Goal: Task Accomplishment & Management: Use online tool/utility

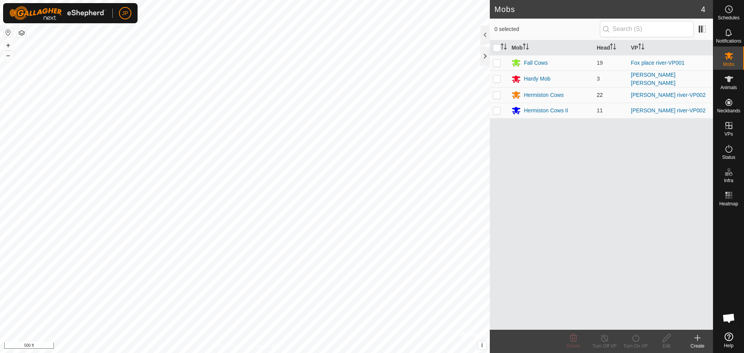
click at [500, 96] on p-checkbox at bounding box center [497, 95] width 8 height 6
checkbox input "true"
click at [496, 107] on p-checkbox at bounding box center [497, 110] width 8 height 6
checkbox input "true"
click at [636, 338] on icon at bounding box center [636, 337] width 10 height 9
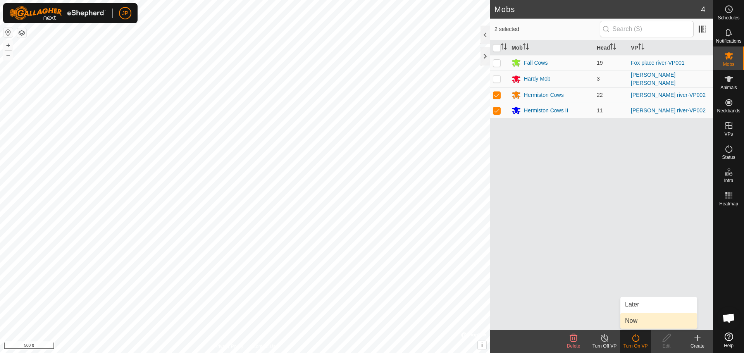
click at [638, 320] on link "Now" at bounding box center [658, 320] width 77 height 15
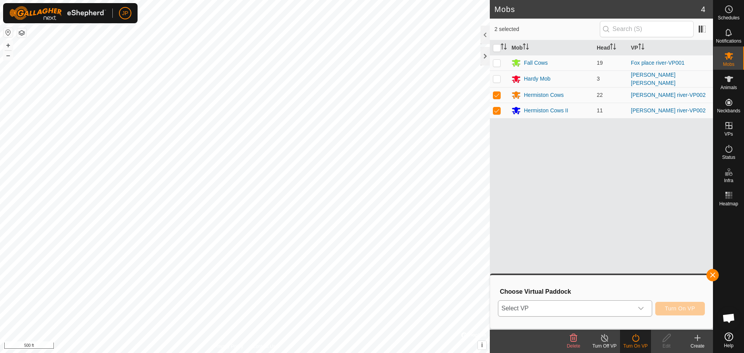
click at [600, 311] on span "Select VP" at bounding box center [565, 308] width 135 height 15
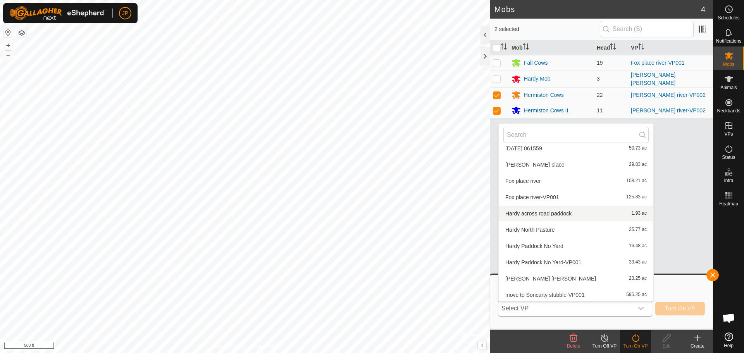
scroll to position [334, 0]
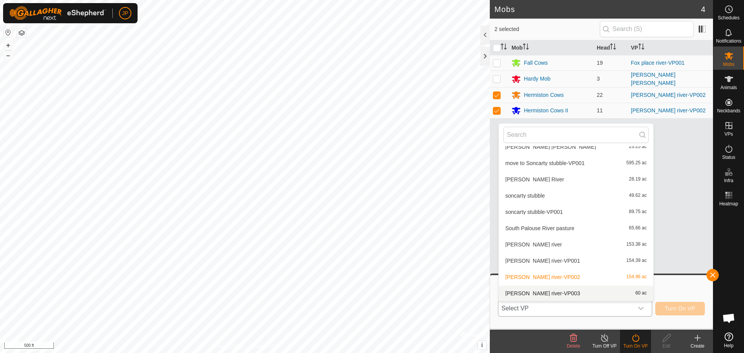
click at [558, 293] on li "Travis cochran river-VP003 60 ac" at bounding box center [576, 292] width 155 height 15
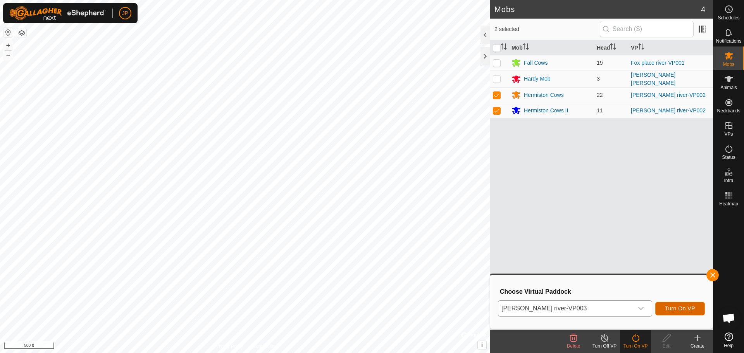
click at [679, 306] on span "Turn On VP" at bounding box center [680, 308] width 30 height 6
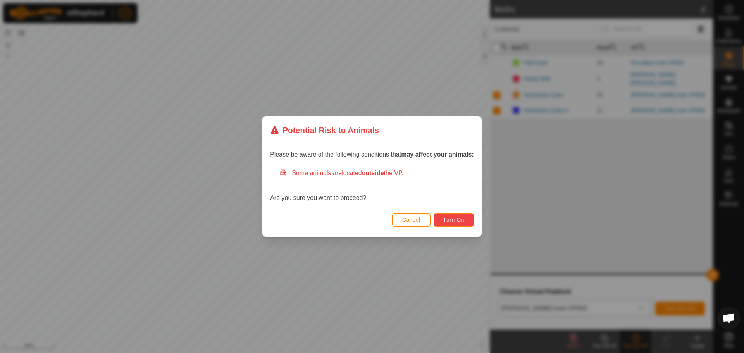
click at [452, 218] on span "Turn On" at bounding box center [453, 220] width 21 height 6
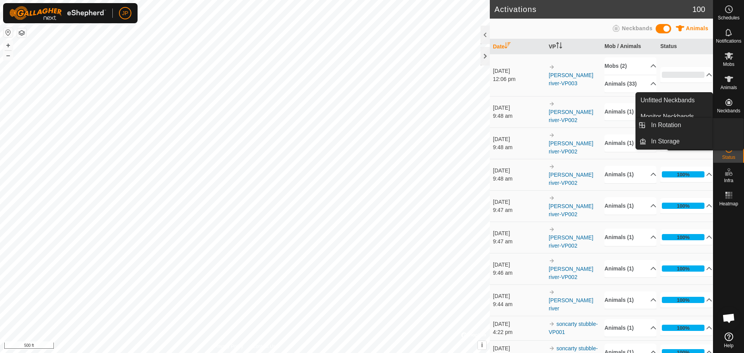
drag, startPoint x: 724, startPoint y: 131, endPoint x: 727, endPoint y: 125, distance: 6.9
click at [689, 128] on link "In Rotation" at bounding box center [679, 124] width 66 height 15
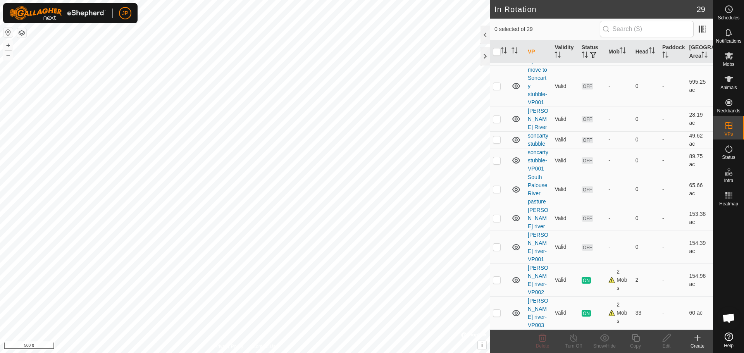
scroll to position [566, 0]
checkbox input "true"
